Goal: Information Seeking & Learning: Understand process/instructions

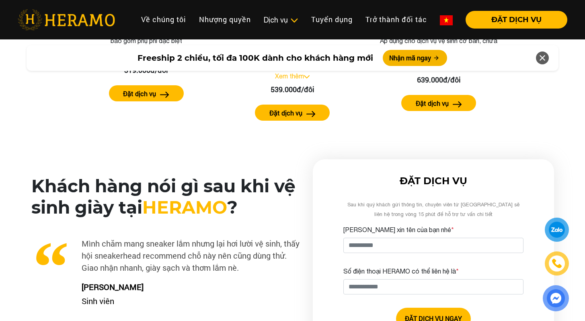
scroll to position [1831, 0]
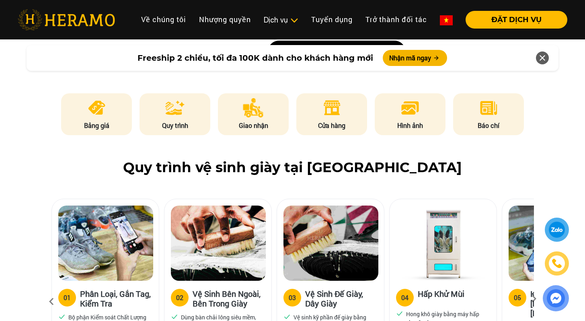
scroll to position [529, 0]
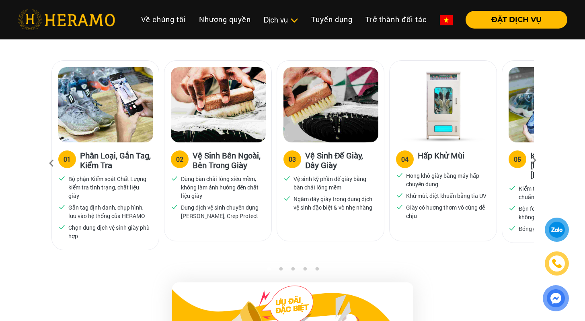
click at [409, 160] on label "04" at bounding box center [405, 159] width 18 height 18
drag, startPoint x: 502, startPoint y: 158, endPoint x: 512, endPoint y: 158, distance: 10.1
click at [510, 158] on div "05 Kiểm Tra Chất Lượng & Đóng Gói Kiểm tra chất lượng xử lý đạt chuẩn Độn foam …" at bounding box center [556, 151] width 108 height 183
drag, startPoint x: 533, startPoint y: 157, endPoint x: 376, endPoint y: 161, distance: 157.4
click at [376, 161] on div "01 Phân Loại, Gắn Tag, Kiểm Tra Bộ phận Kiểm soát Chất Lượng kiểm tra tình trạn…" at bounding box center [292, 163] width 483 height 206
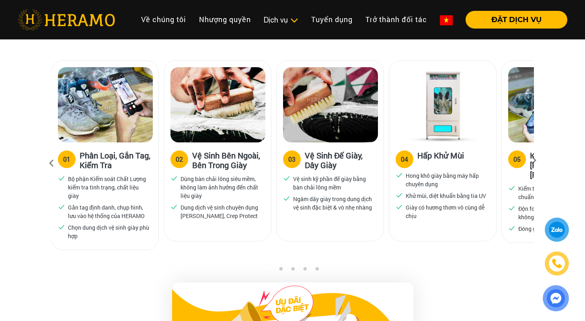
drag, startPoint x: 375, startPoint y: 161, endPoint x: 161, endPoint y: 159, distance: 214.9
click at [305, 159] on h3 "Vệ Sinh Đế Giày, Dây Giày" at bounding box center [341, 159] width 72 height 19
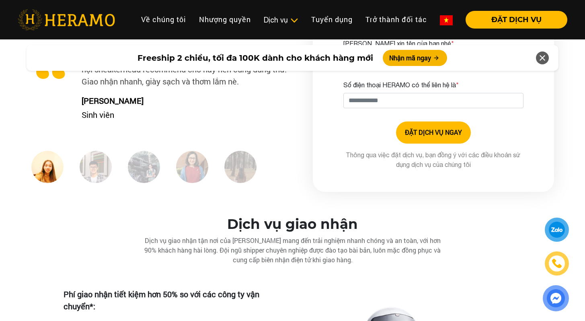
scroll to position [2286, 0]
